Goal: Find contact information

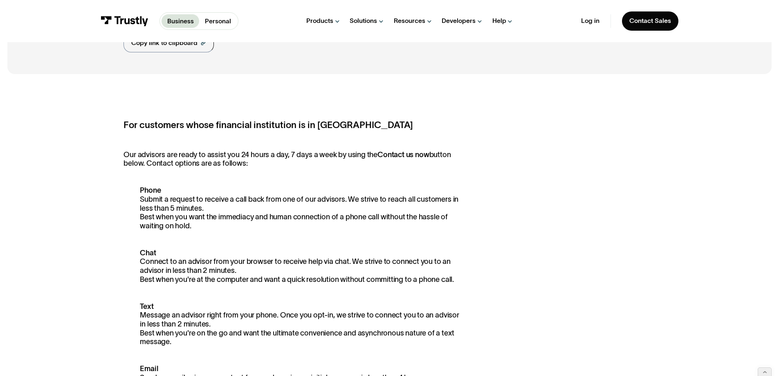
scroll to position [93, 0]
